Goal: Information Seeking & Learning: Check status

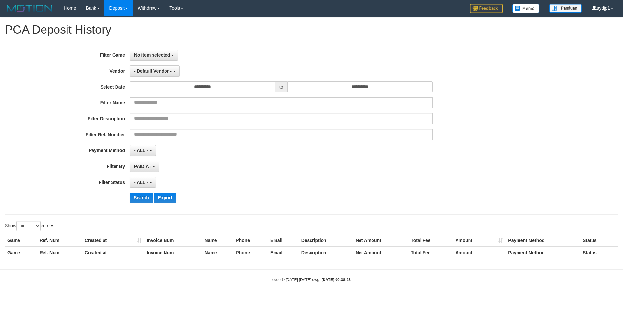
select select
select select "**"
click at [162, 55] on span "No item selected" at bounding box center [152, 55] width 36 height 5
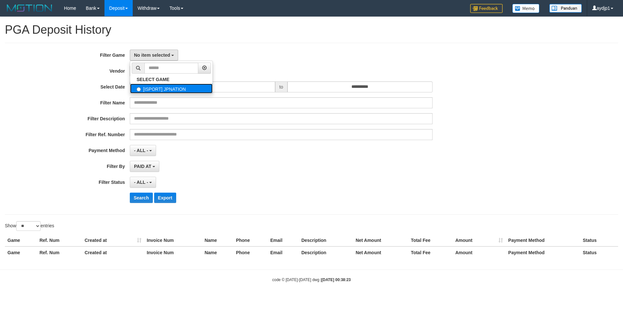
click at [151, 89] on label "[ISPORT] JPNATION" at bounding box center [171, 89] width 82 height 10
select select "***"
click at [160, 73] on span "- Default Vendor -" at bounding box center [153, 71] width 38 height 5
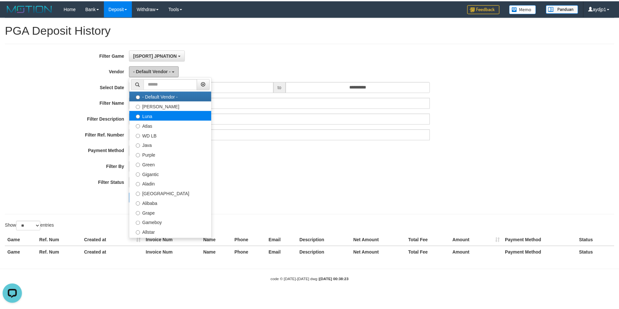
scroll to position [0, 0]
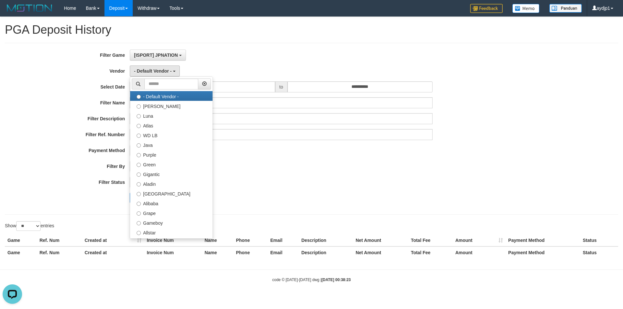
drag, startPoint x: 287, startPoint y: 173, endPoint x: 235, endPoint y: 92, distance: 96.7
click at [287, 173] on div "**********" at bounding box center [259, 129] width 519 height 158
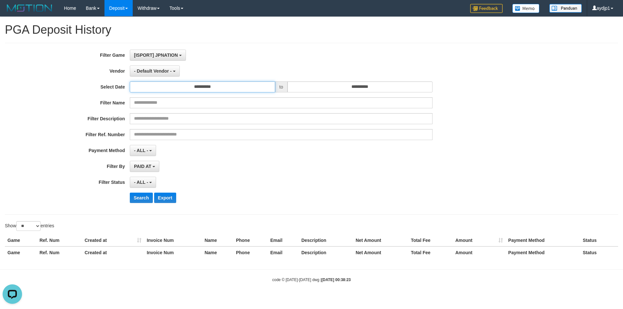
click at [218, 89] on input "**********" at bounding box center [202, 86] width 145 height 11
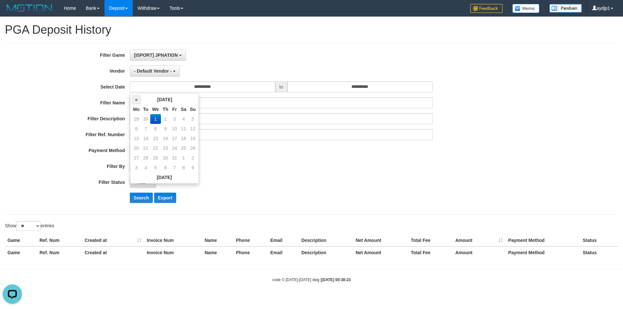
click at [138, 102] on th "«" at bounding box center [136, 100] width 10 height 10
click at [147, 167] on td "30" at bounding box center [145, 168] width 9 height 10
type input "**********"
click at [147, 167] on td "30" at bounding box center [145, 168] width 9 height 10
click at [368, 80] on div "**********" at bounding box center [259, 129] width 519 height 158
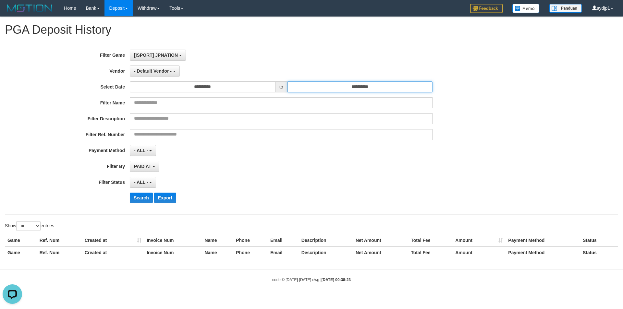
click at [356, 88] on input "**********" at bounding box center [360, 86] width 145 height 11
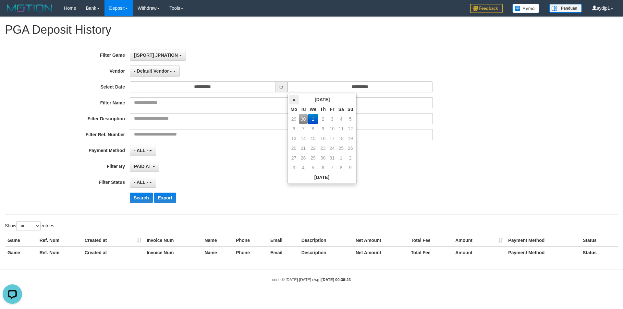
click at [296, 102] on th "«" at bounding box center [294, 100] width 10 height 10
click at [302, 166] on td "30" at bounding box center [303, 168] width 9 height 10
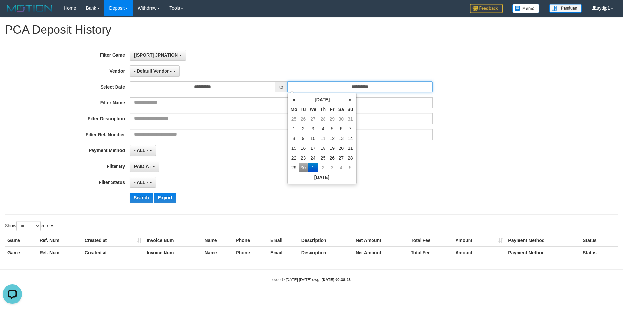
type input "**********"
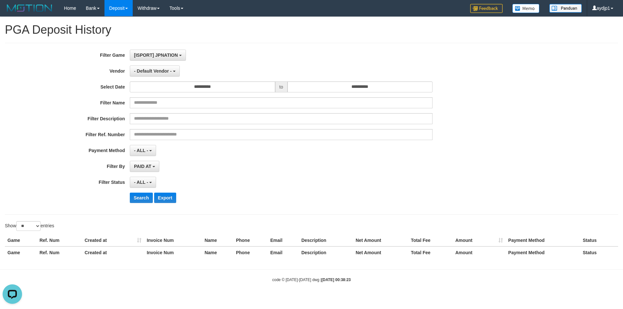
click at [226, 150] on div "- ALL - SELECT ALL - ALL - SELECT PAYMENT METHOD Mandiri BNI OVO CIMB BRI MAYBA…" at bounding box center [281, 150] width 303 height 11
click at [150, 73] on span "- Default Vendor -" at bounding box center [153, 71] width 38 height 5
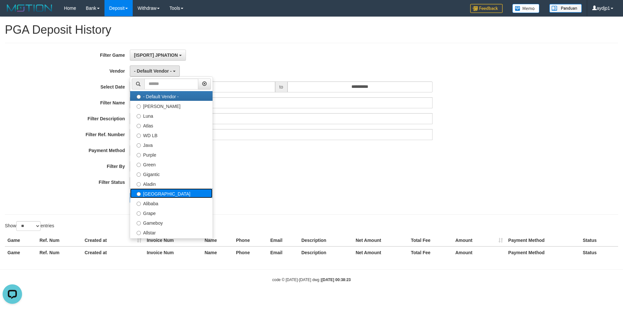
click at [152, 192] on label "[GEOGRAPHIC_DATA]" at bounding box center [171, 194] width 82 height 10
select select "**********"
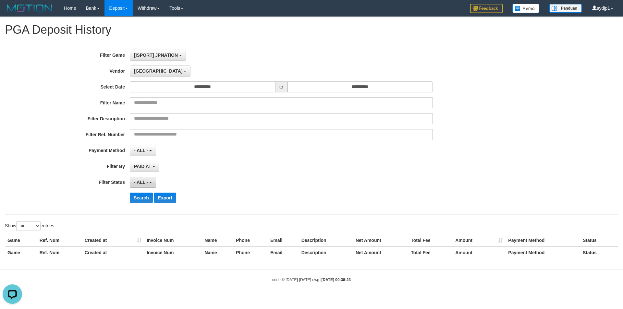
click at [147, 185] on button "- ALL -" at bounding box center [143, 182] width 26 height 11
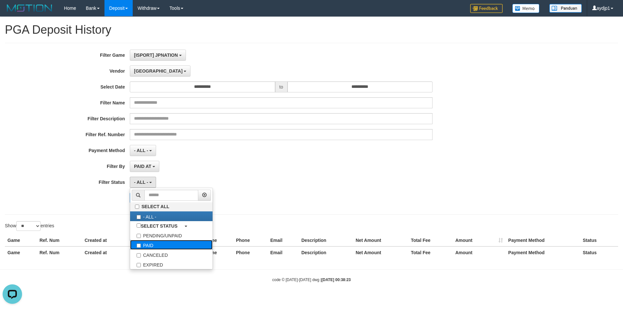
click at [142, 245] on label "PAID" at bounding box center [171, 245] width 82 height 10
select select "*"
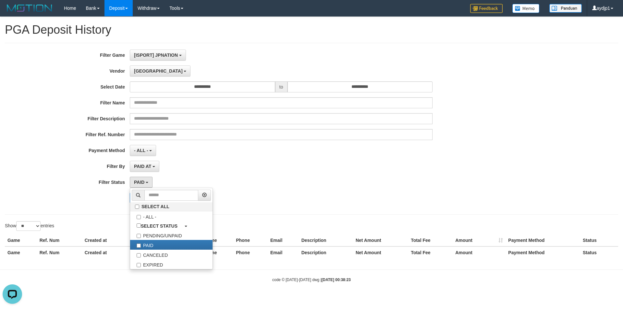
click at [206, 164] on div "PAID AT PAID AT CREATED AT" at bounding box center [281, 166] width 303 height 11
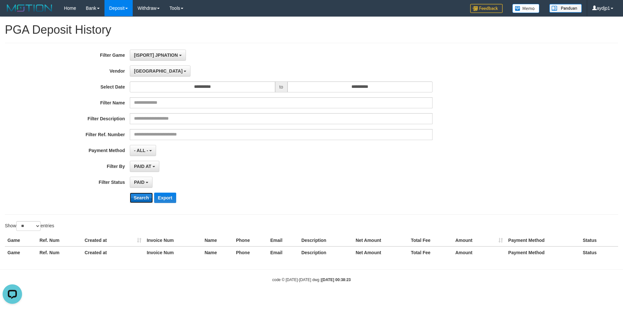
click at [136, 199] on button "Search" at bounding box center [141, 198] width 23 height 10
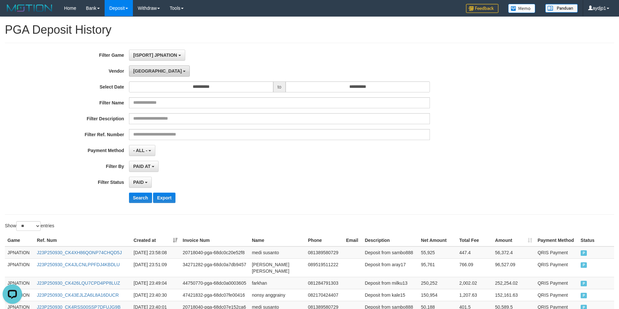
click at [141, 77] on div "**********" at bounding box center [258, 129] width 516 height 158
click at [142, 75] on button "[GEOGRAPHIC_DATA]" at bounding box center [159, 71] width 61 height 11
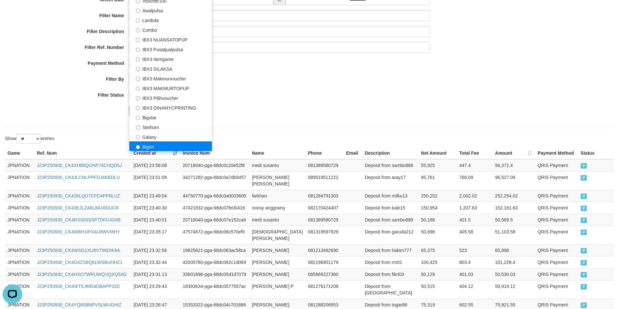
scroll to position [65, 0]
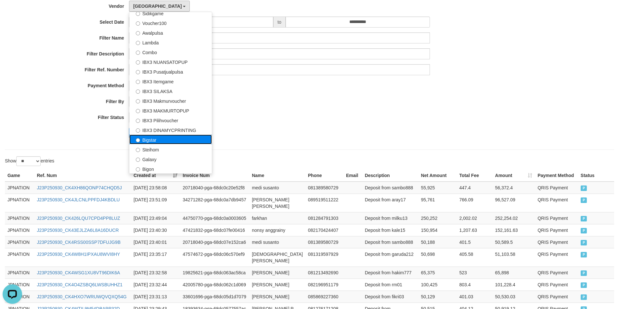
click at [154, 141] on label "Bigstar" at bounding box center [170, 140] width 82 height 10
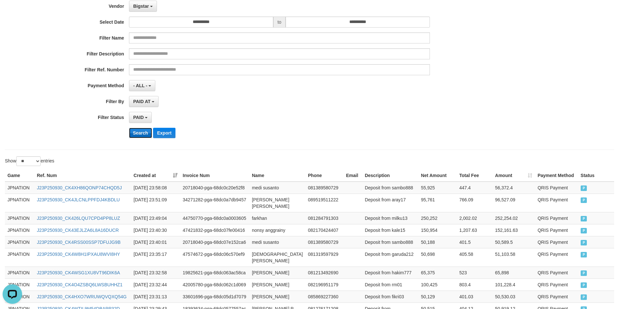
click at [141, 136] on button "Search" at bounding box center [140, 133] width 23 height 10
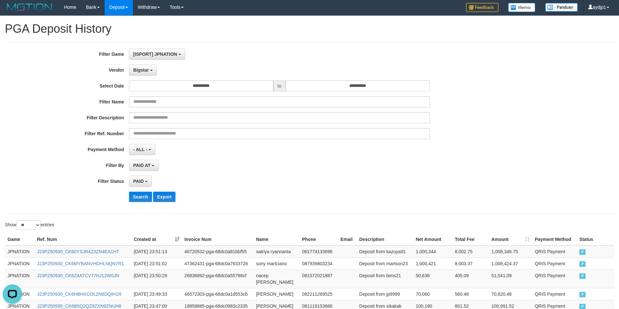
scroll to position [0, 0]
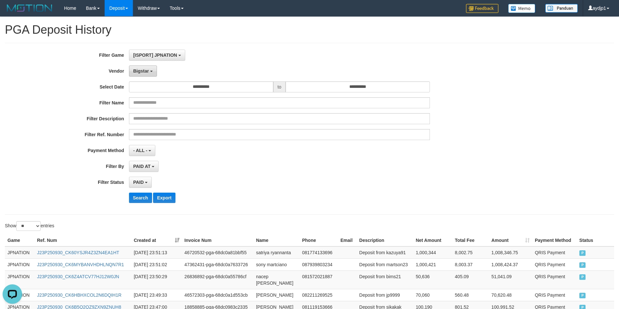
click at [146, 76] on button "Bigstar" at bounding box center [143, 71] width 28 height 11
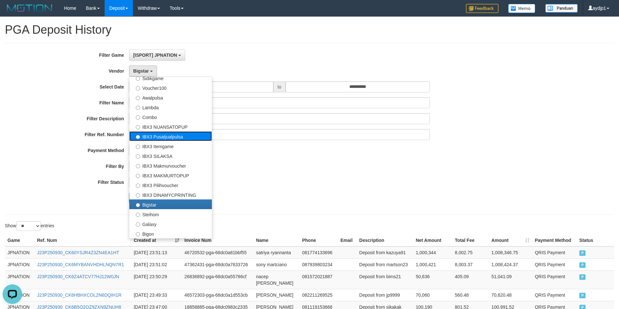
click at [156, 139] on label "IBX3 Pusatjualpulsa" at bounding box center [170, 136] width 82 height 10
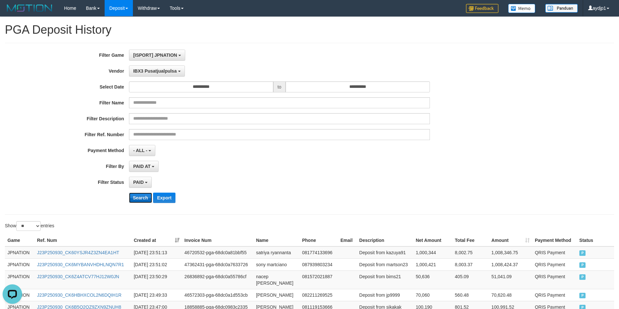
click at [136, 197] on button "Search" at bounding box center [140, 198] width 23 height 10
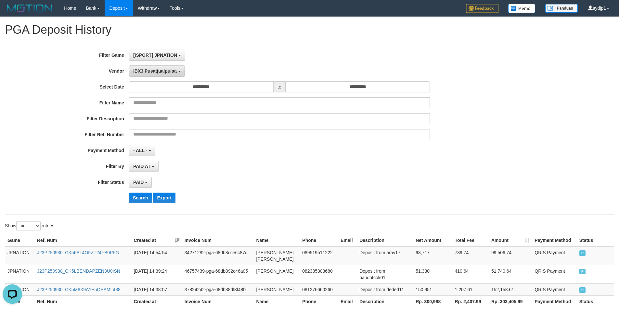
click at [141, 69] on span "IBX3 Pusatjualpulsa" at bounding box center [155, 71] width 44 height 5
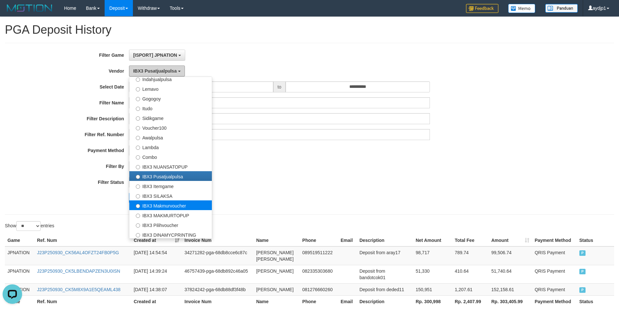
scroll to position [177, 0]
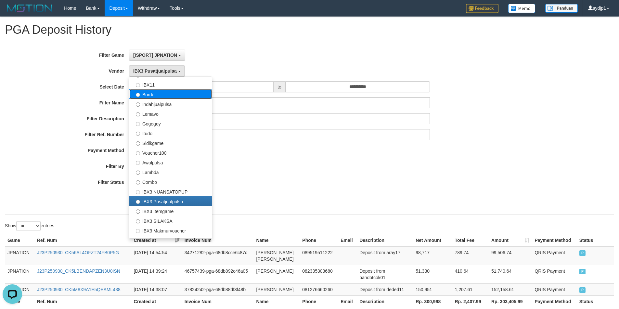
click at [152, 95] on label "Borde" at bounding box center [170, 94] width 82 height 10
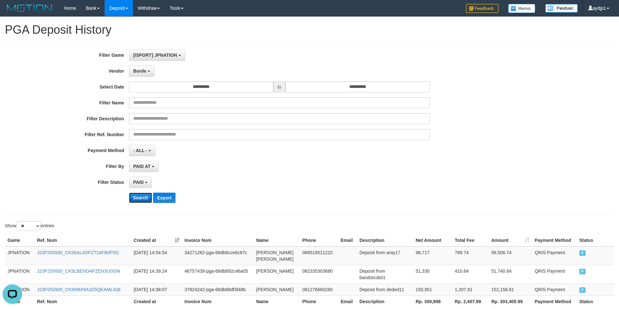
click at [136, 196] on button "Search" at bounding box center [140, 198] width 23 height 10
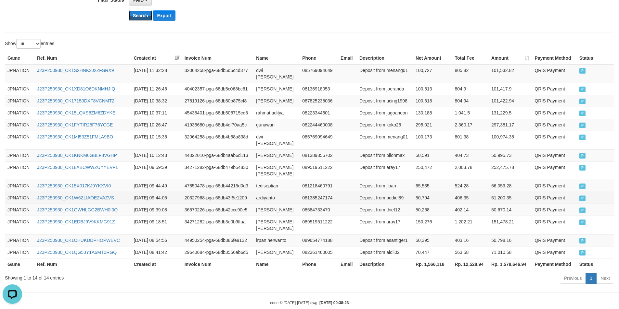
scroll to position [0, 0]
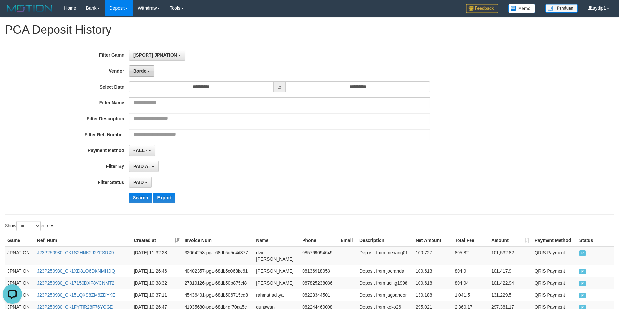
click at [152, 69] on button "Borde" at bounding box center [141, 71] width 25 height 11
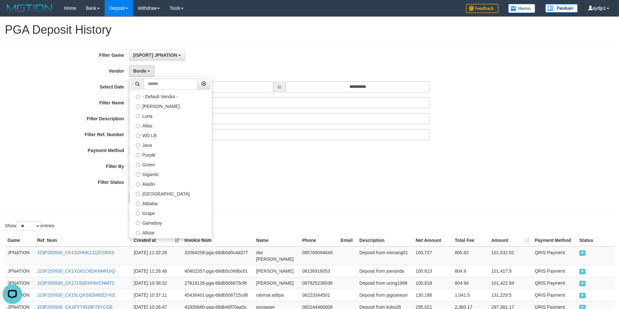
click at [295, 178] on div "PAID SELECT ALL - ALL - SELECT STATUS PENDING/UNPAID PAID CANCELED EXPIRED" at bounding box center [279, 182] width 301 height 11
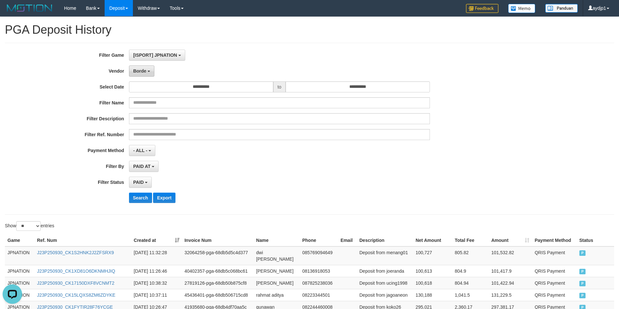
click at [148, 74] on button "Borde" at bounding box center [141, 71] width 25 height 11
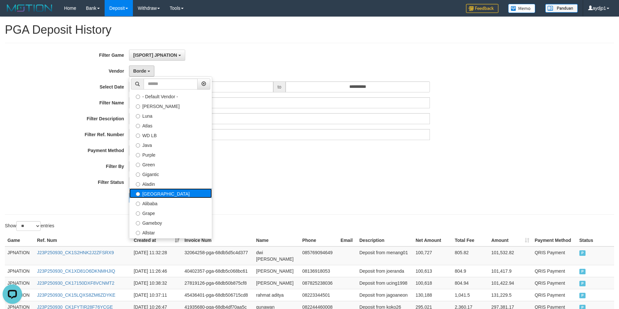
click at [145, 190] on label "[GEOGRAPHIC_DATA]" at bounding box center [170, 194] width 82 height 10
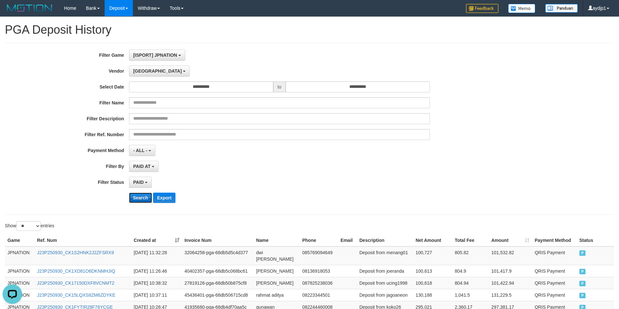
click at [140, 195] on button "Search" at bounding box center [140, 198] width 23 height 10
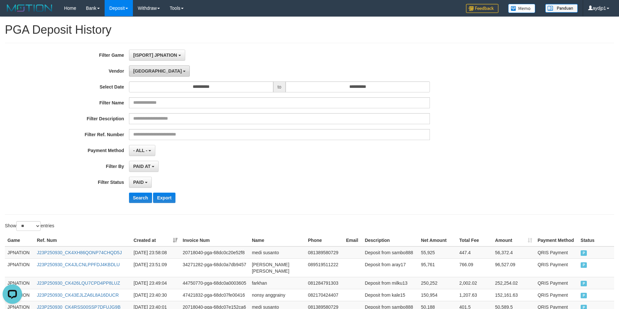
click at [153, 74] on button "[GEOGRAPHIC_DATA]" at bounding box center [159, 71] width 61 height 11
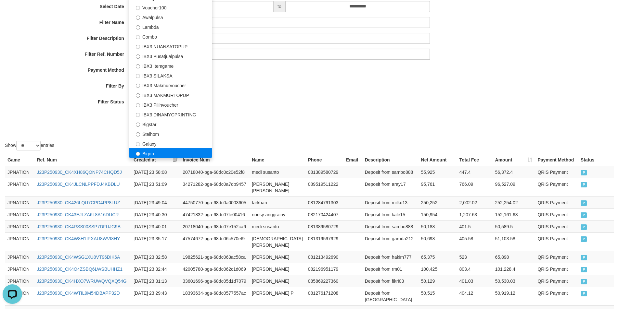
scroll to position [65, 0]
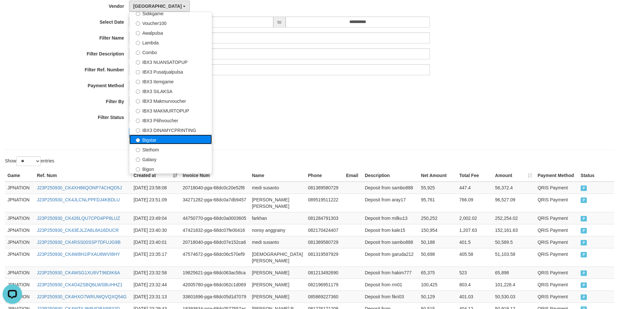
click at [155, 140] on label "Bigstar" at bounding box center [170, 140] width 82 height 10
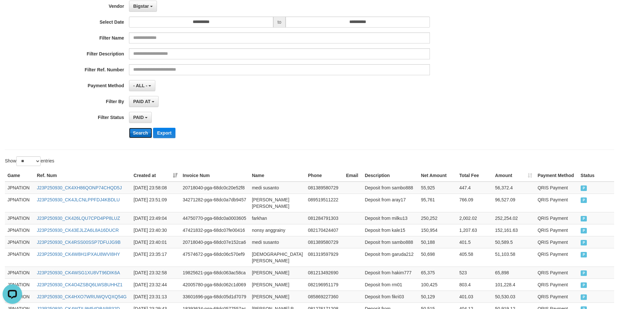
click at [138, 134] on button "Search" at bounding box center [140, 133] width 23 height 10
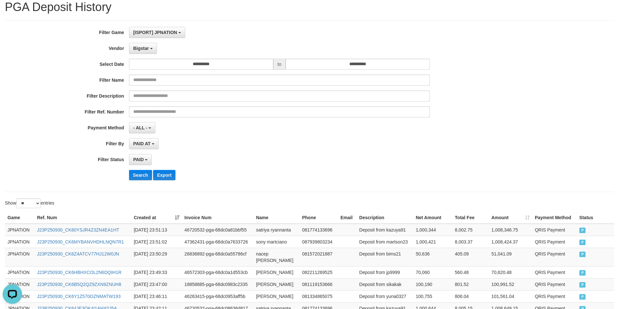
scroll to position [0, 0]
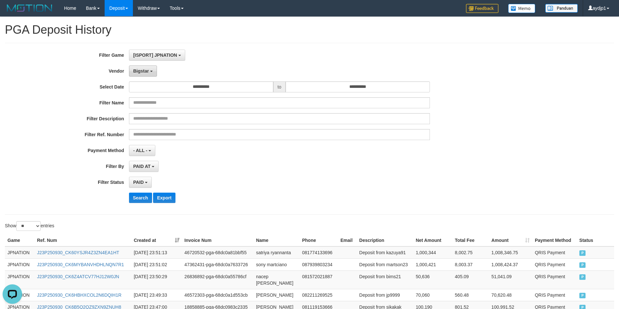
click at [152, 71] on b "button" at bounding box center [151, 71] width 3 height 1
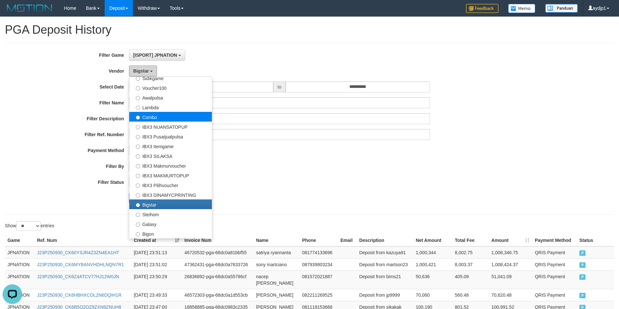
scroll to position [177, 0]
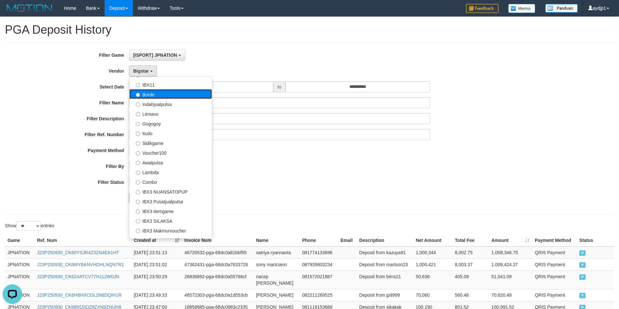
click at [153, 96] on label "Borde" at bounding box center [170, 94] width 82 height 10
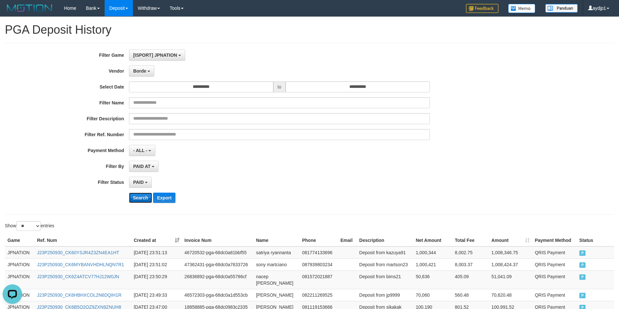
click at [134, 200] on button "Search" at bounding box center [140, 198] width 23 height 10
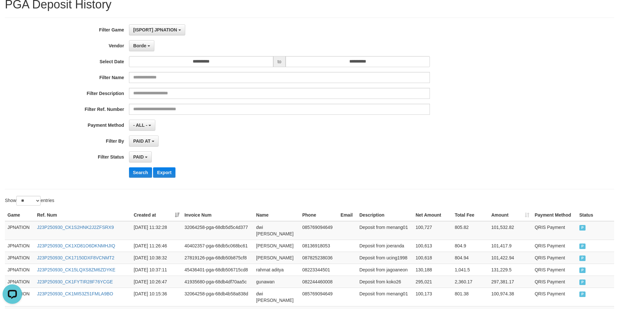
scroll to position [0, 0]
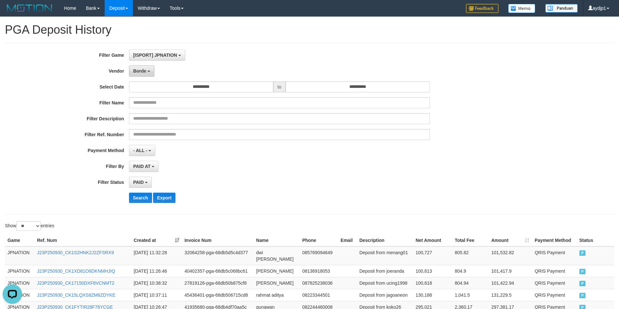
click at [148, 70] on button "Borde" at bounding box center [141, 71] width 25 height 11
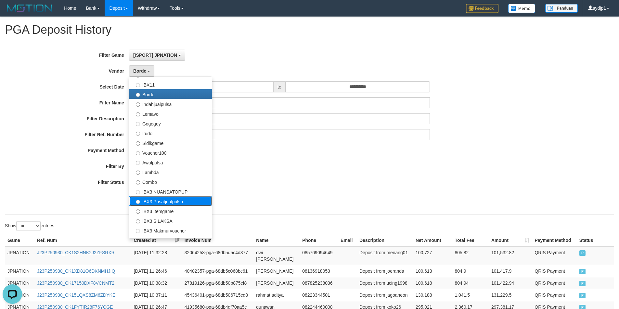
click at [168, 203] on label "IBX3 Pusatjualpulsa" at bounding box center [170, 201] width 82 height 10
select select "**********"
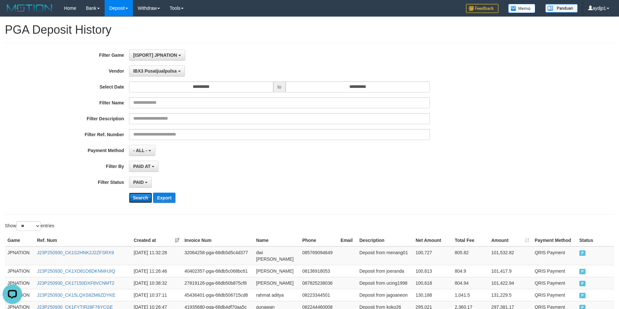
click at [136, 196] on button "Search" at bounding box center [140, 198] width 23 height 10
